Goal: Information Seeking & Learning: Learn about a topic

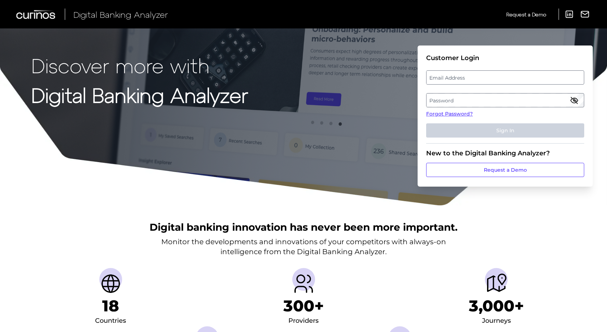
click at [492, 79] on label "Email Address" at bounding box center [504, 77] width 157 height 13
click at [492, 79] on input "email" at bounding box center [505, 77] width 158 height 14
type input "[PERSON_NAME][EMAIL_ADDRESS][PERSON_NAME][DOMAIN_NAME]"
click at [472, 103] on label "Password" at bounding box center [504, 100] width 157 height 13
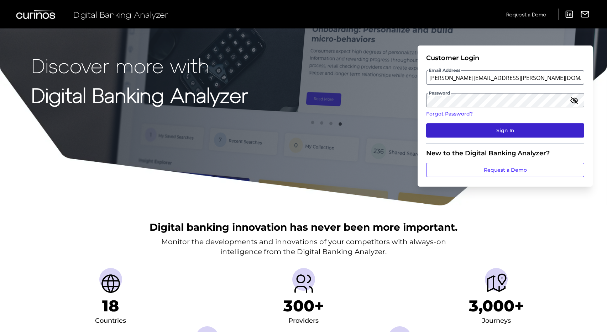
click at [500, 129] on button "Sign In" at bounding box center [505, 131] width 158 height 14
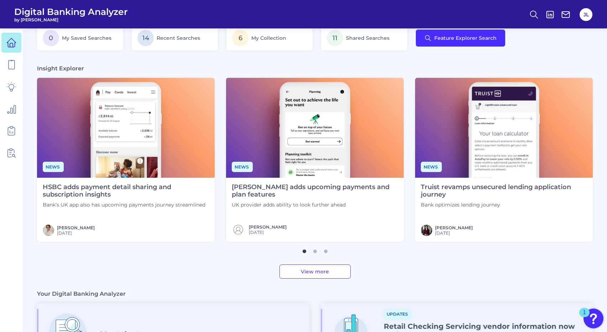
scroll to position [161, 0]
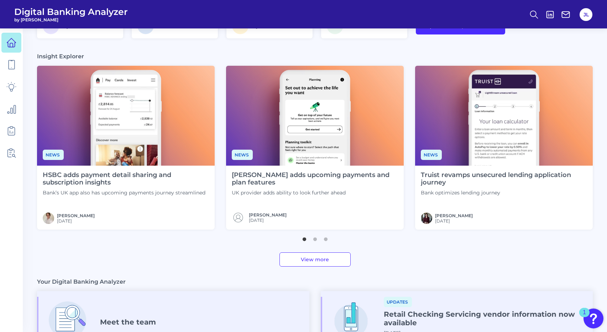
click at [331, 142] on img at bounding box center [315, 116] width 178 height 100
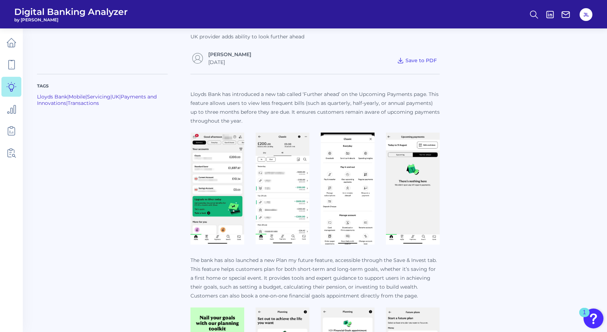
scroll to position [219, 0]
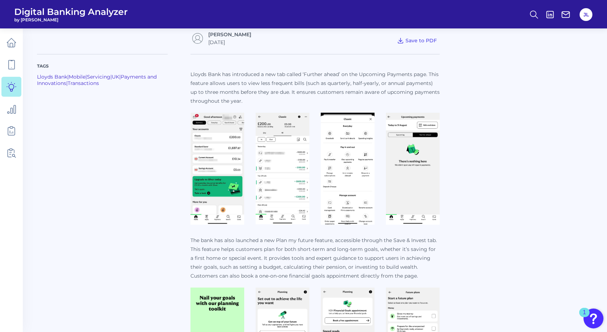
click at [229, 131] on img at bounding box center [217, 169] width 54 height 112
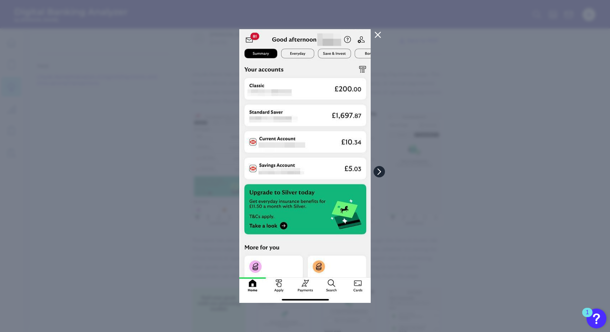
click at [377, 169] on icon at bounding box center [379, 172] width 6 height 6
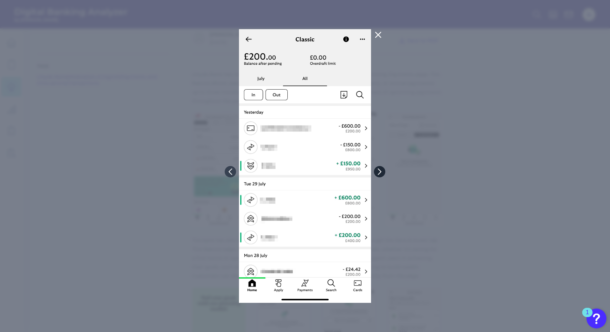
click at [377, 169] on icon at bounding box center [379, 172] width 6 height 6
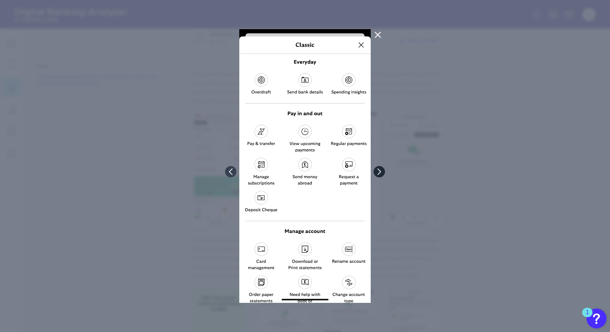
click at [377, 169] on icon at bounding box center [379, 172] width 6 height 6
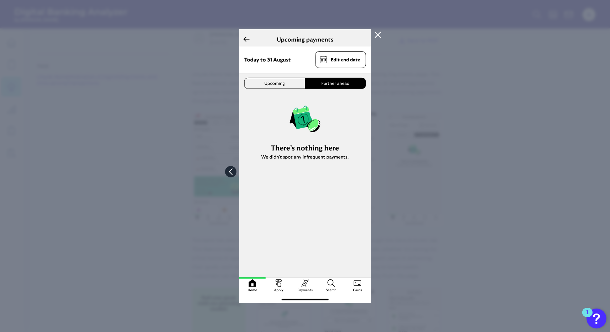
click at [234, 171] on icon at bounding box center [230, 172] width 6 height 6
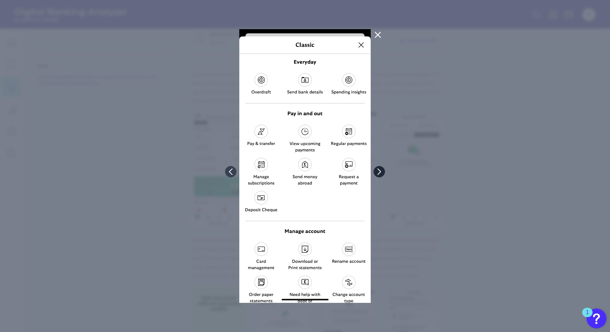
click at [380, 172] on icon at bounding box center [379, 172] width 3 height 6
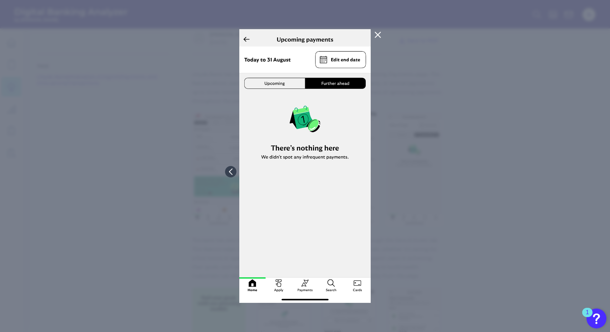
click at [375, 35] on icon at bounding box center [377, 35] width 9 height 9
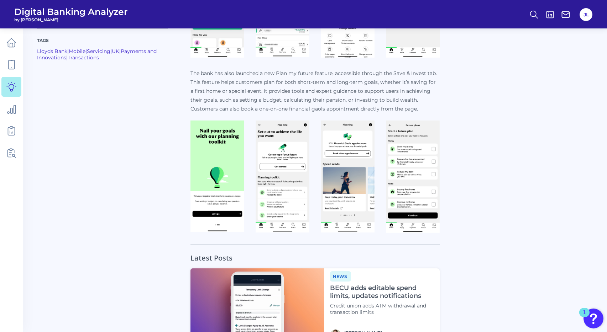
scroll to position [397, 0]
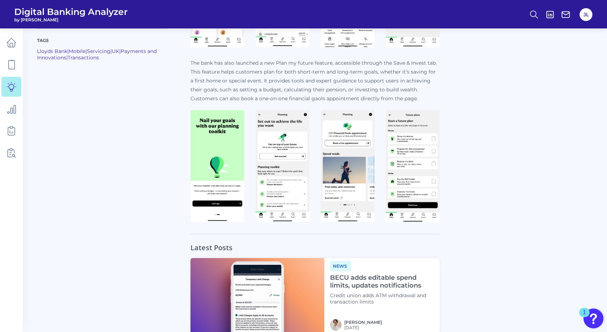
click at [218, 144] on img at bounding box center [217, 166] width 54 height 112
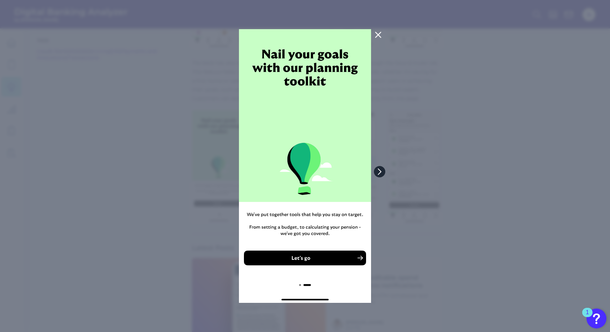
click at [380, 171] on icon at bounding box center [379, 172] width 3 height 6
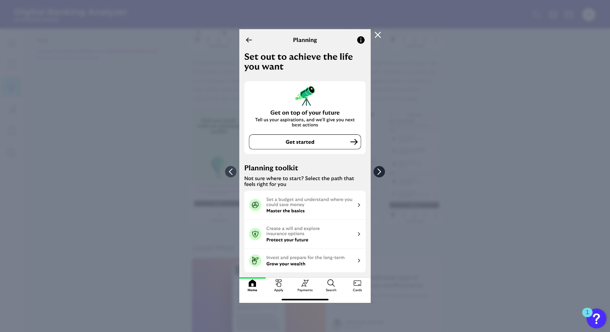
click at [380, 171] on icon at bounding box center [379, 172] width 3 height 6
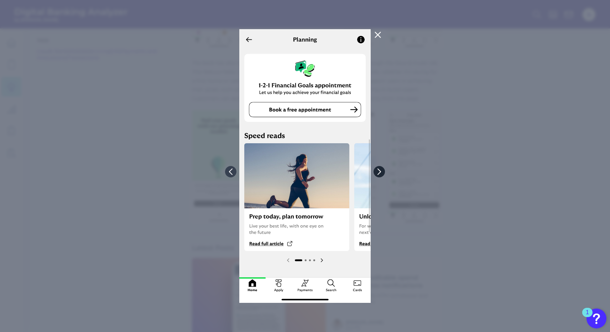
click at [380, 171] on icon at bounding box center [379, 172] width 3 height 6
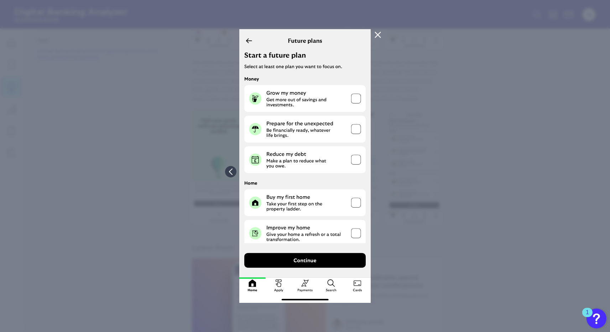
click at [247, 39] on img at bounding box center [304, 166] width 131 height 274
click at [376, 35] on icon at bounding box center [377, 35] width 9 height 9
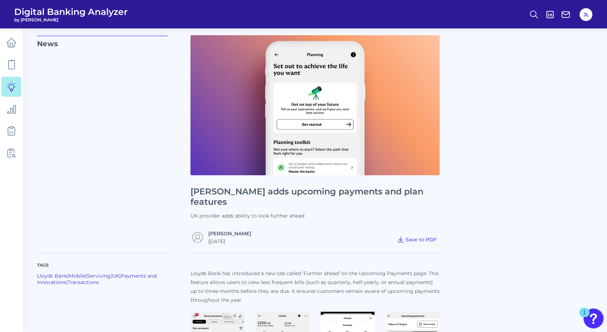
scroll to position [0, 0]
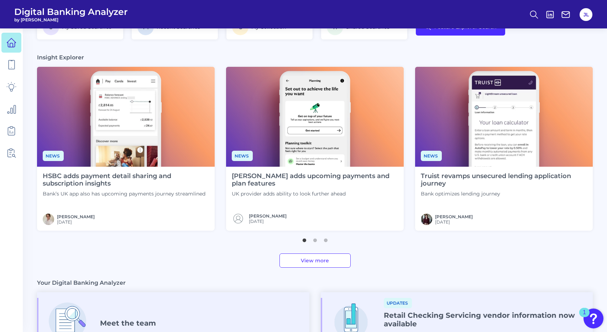
scroll to position [161, 0]
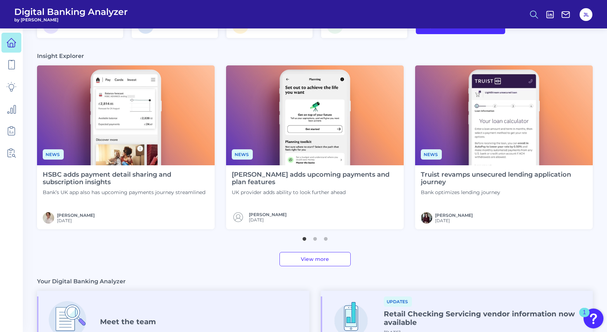
click at [535, 15] on icon at bounding box center [534, 15] width 10 height 10
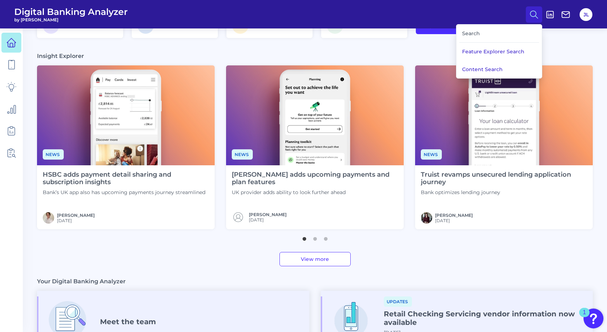
click at [489, 33] on div "Search" at bounding box center [499, 34] width 80 height 18
click at [471, 35] on div "Search" at bounding box center [499, 34] width 80 height 18
click at [481, 35] on div "Search" at bounding box center [499, 34] width 80 height 18
click at [470, 34] on div "Search" at bounding box center [499, 34] width 80 height 18
click at [471, 64] on button "Content Search" at bounding box center [498, 70] width 85 height 18
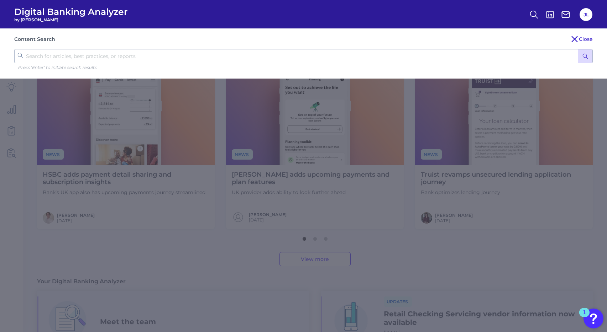
click at [428, 61] on input "text" at bounding box center [303, 56] width 578 height 14
type input "onboarding"
click at [578, 49] on button "submit" at bounding box center [585, 56] width 14 height 14
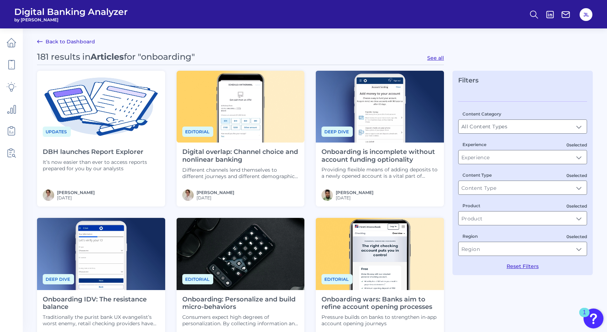
click at [218, 154] on h4 "Digital overlap: Channel choice and nonlinear banking" at bounding box center [240, 155] width 117 height 15
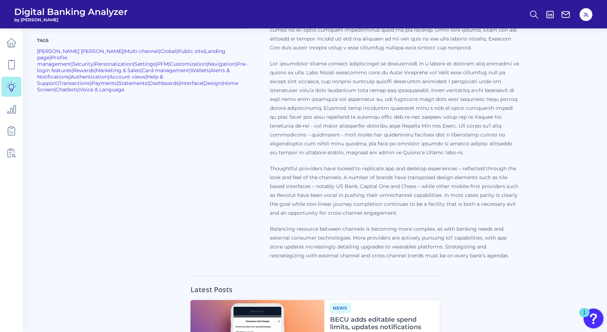
scroll to position [523, 0]
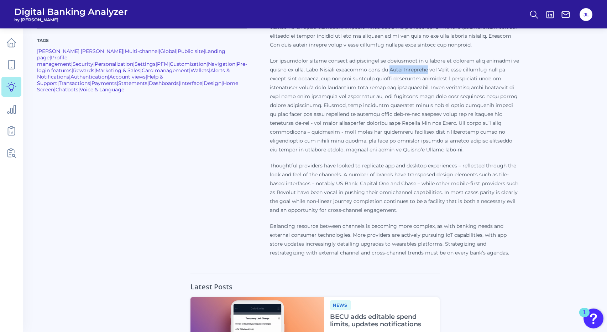
drag, startPoint x: 314, startPoint y: 61, endPoint x: 360, endPoint y: 64, distance: 45.7
click at [360, 64] on p at bounding box center [394, 106] width 249 height 98
copy p "Money Dashboard"
